Goal: Transaction & Acquisition: Download file/media

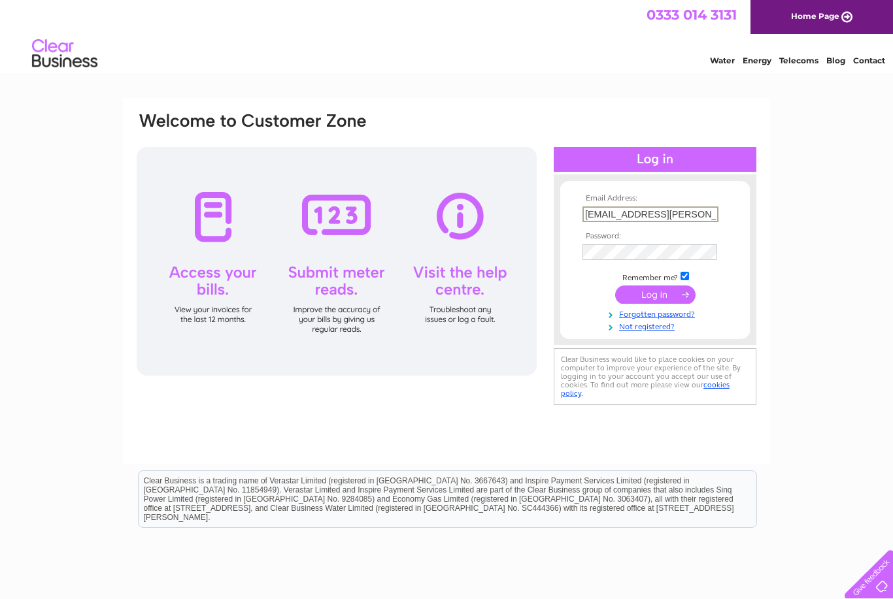
type input "mandi.erskine@icloud.com"
click at [665, 298] on input "submit" at bounding box center [655, 295] width 80 height 18
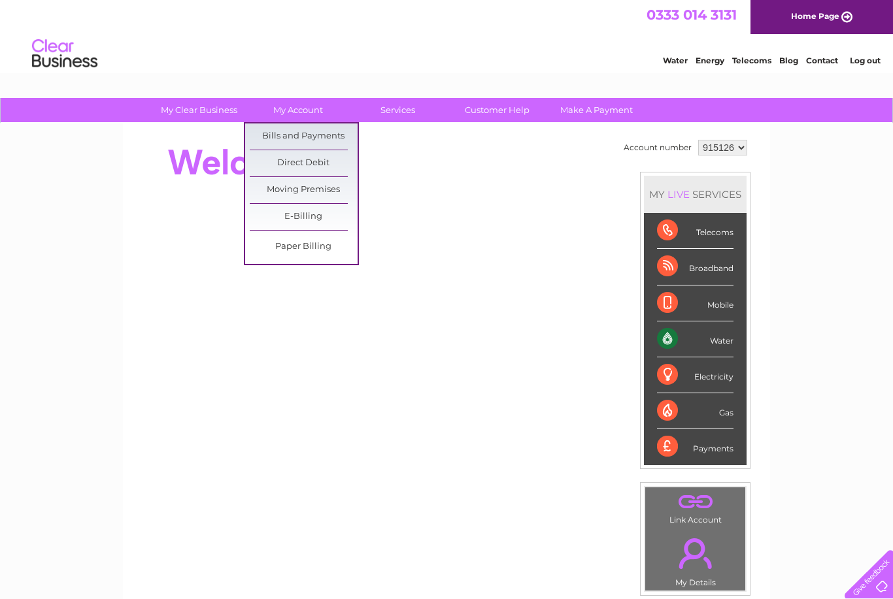
click at [331, 137] on link "Bills and Payments" at bounding box center [304, 136] width 108 height 26
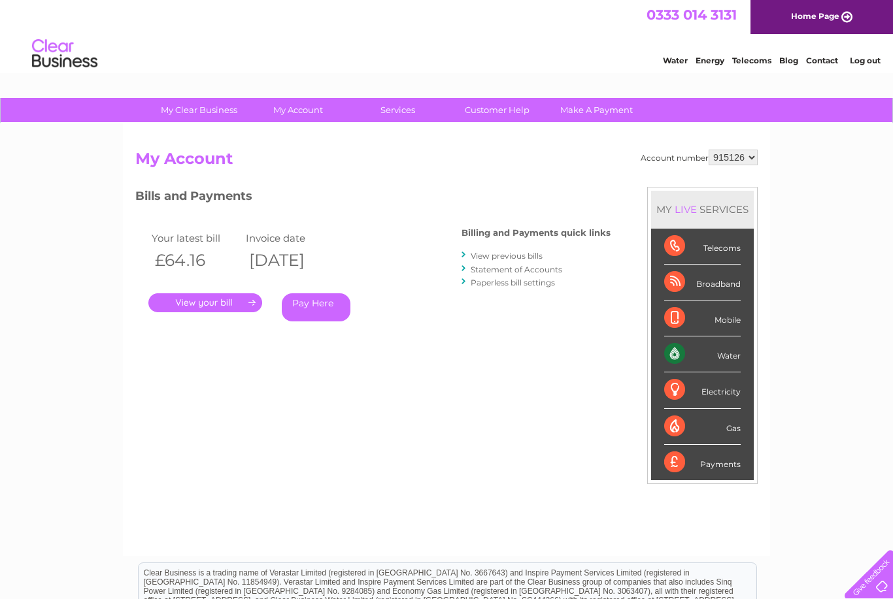
click at [523, 258] on link "View previous bills" at bounding box center [506, 256] width 72 height 10
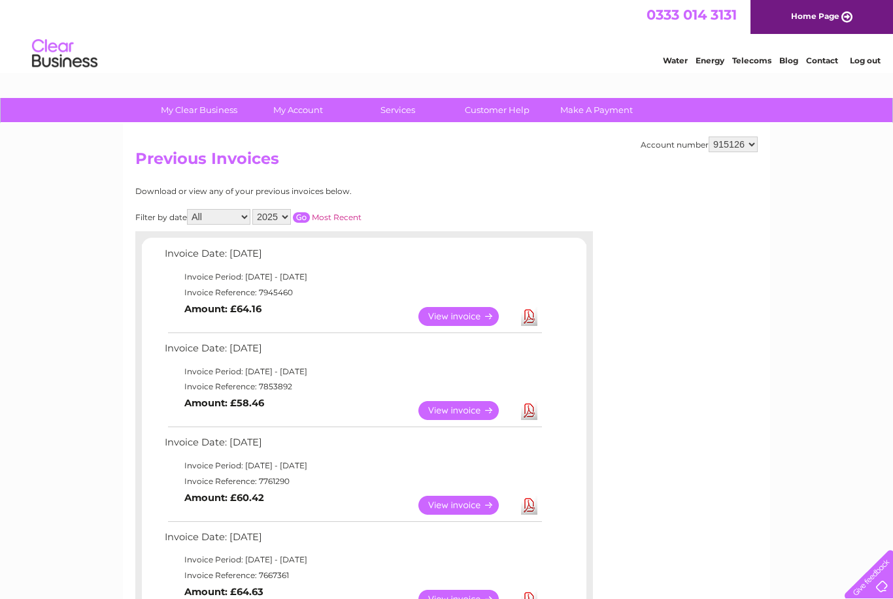
click at [536, 408] on link "Download" at bounding box center [529, 410] width 16 height 19
click at [529, 411] on link "Download" at bounding box center [529, 410] width 16 height 19
click at [529, 414] on link "Download" at bounding box center [529, 410] width 16 height 19
click at [863, 65] on link "Log out" at bounding box center [864, 61] width 31 height 10
